Goal: Task Accomplishment & Management: Use online tool/utility

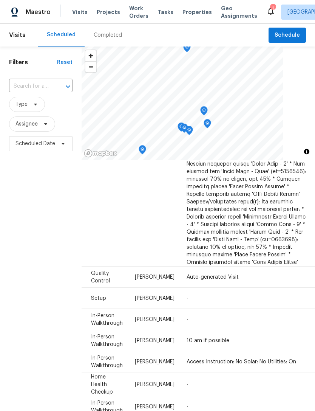
scroll to position [677, 59]
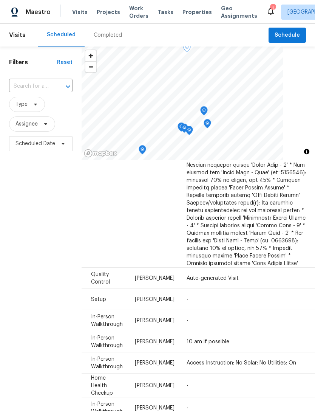
click at [0, 0] on icon at bounding box center [0, 0] width 0 height 0
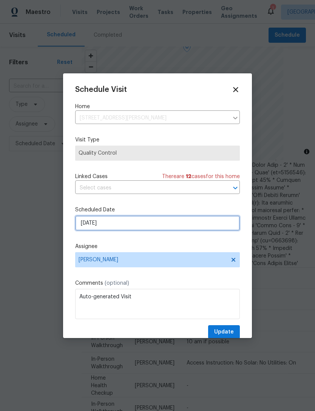
click at [125, 229] on input "[DATE]" at bounding box center [157, 222] width 165 height 15
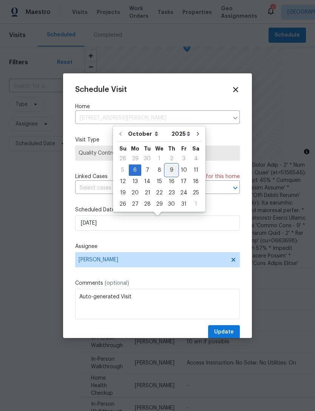
click at [172, 170] on div "9" at bounding box center [172, 170] width 12 height 11
type input "[DATE]"
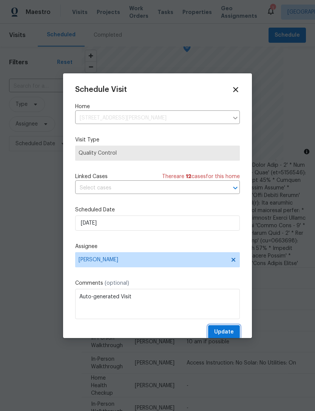
click at [227, 329] on span "Update" at bounding box center [224, 331] width 20 height 9
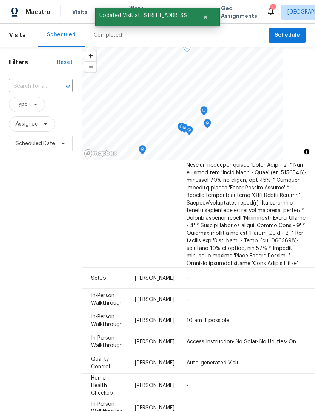
click at [0, 0] on icon at bounding box center [0, 0] width 0 height 0
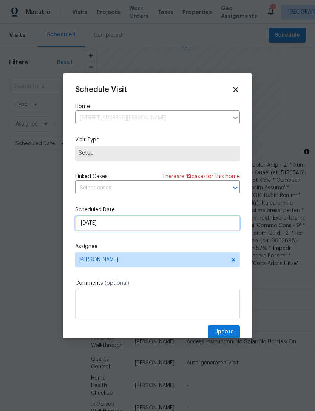
click at [119, 226] on input "[DATE]" at bounding box center [157, 222] width 165 height 15
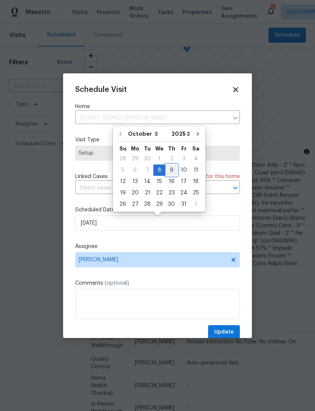
click at [172, 170] on div "9" at bounding box center [172, 170] width 12 height 11
type input "[DATE]"
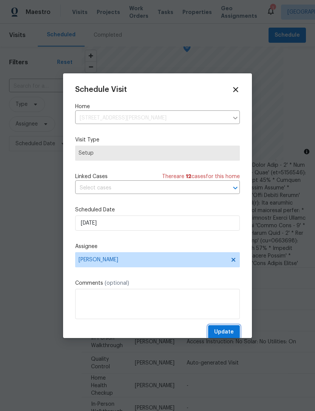
click at [232, 329] on button "Update" at bounding box center [224, 332] width 32 height 14
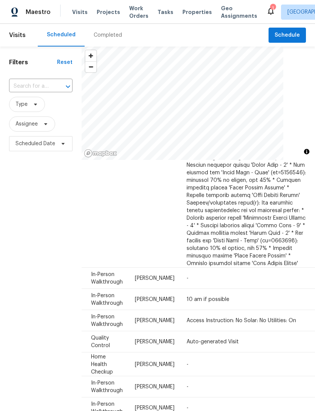
click at [208, 17] on icon "Close" at bounding box center [206, 17] width 4 height 4
click at [191, 8] on span "Properties" at bounding box center [197, 12] width 29 height 8
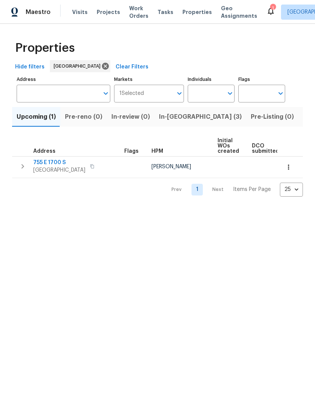
click at [51, 161] on span "755 E 1700 S" at bounding box center [59, 163] width 52 height 8
click at [292, 162] on button "button" at bounding box center [288, 167] width 17 height 17
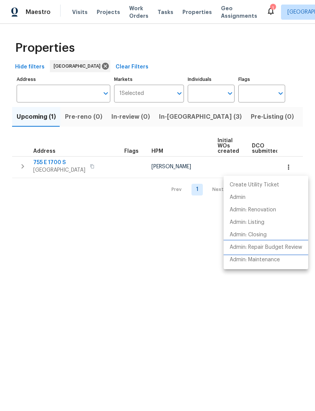
click at [277, 248] on p "Admin: Repair Budget Review" at bounding box center [266, 247] width 73 height 8
